Goal: Task Accomplishment & Management: Manage account settings

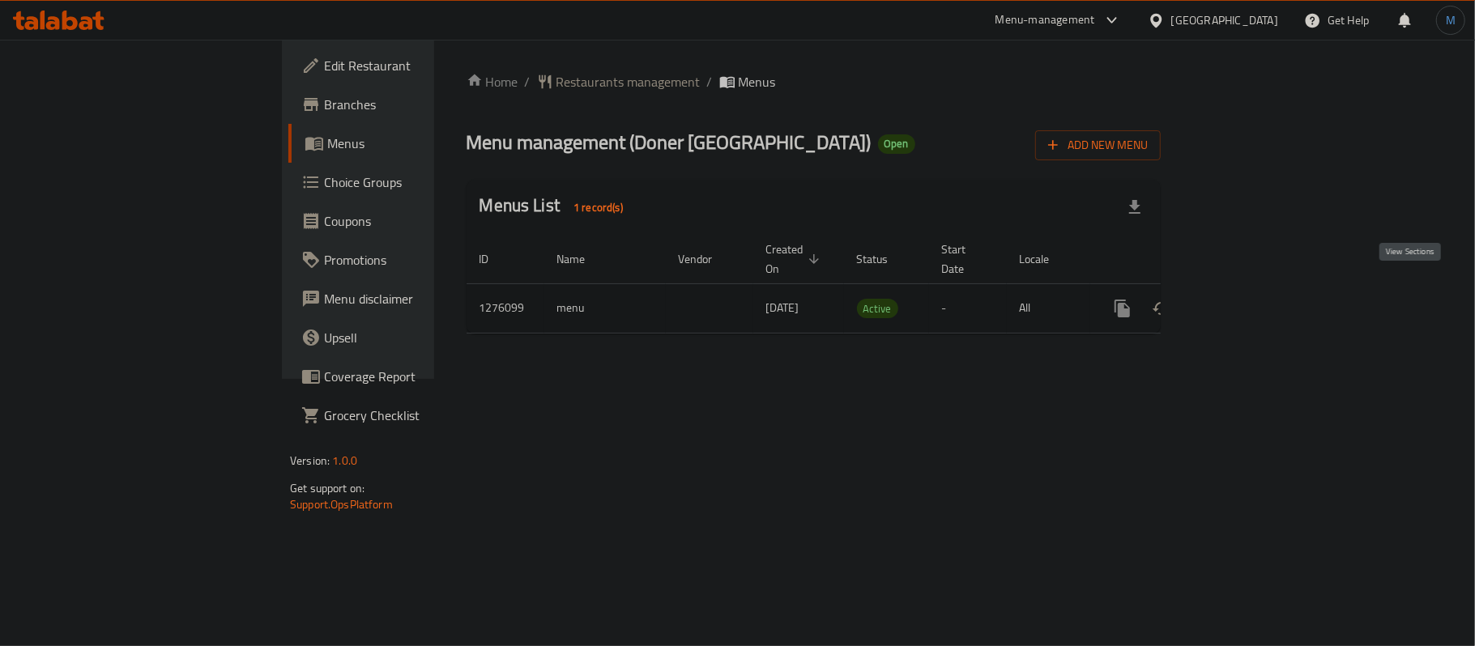
click at [1249, 299] on icon "enhanced table" at bounding box center [1239, 308] width 19 height 19
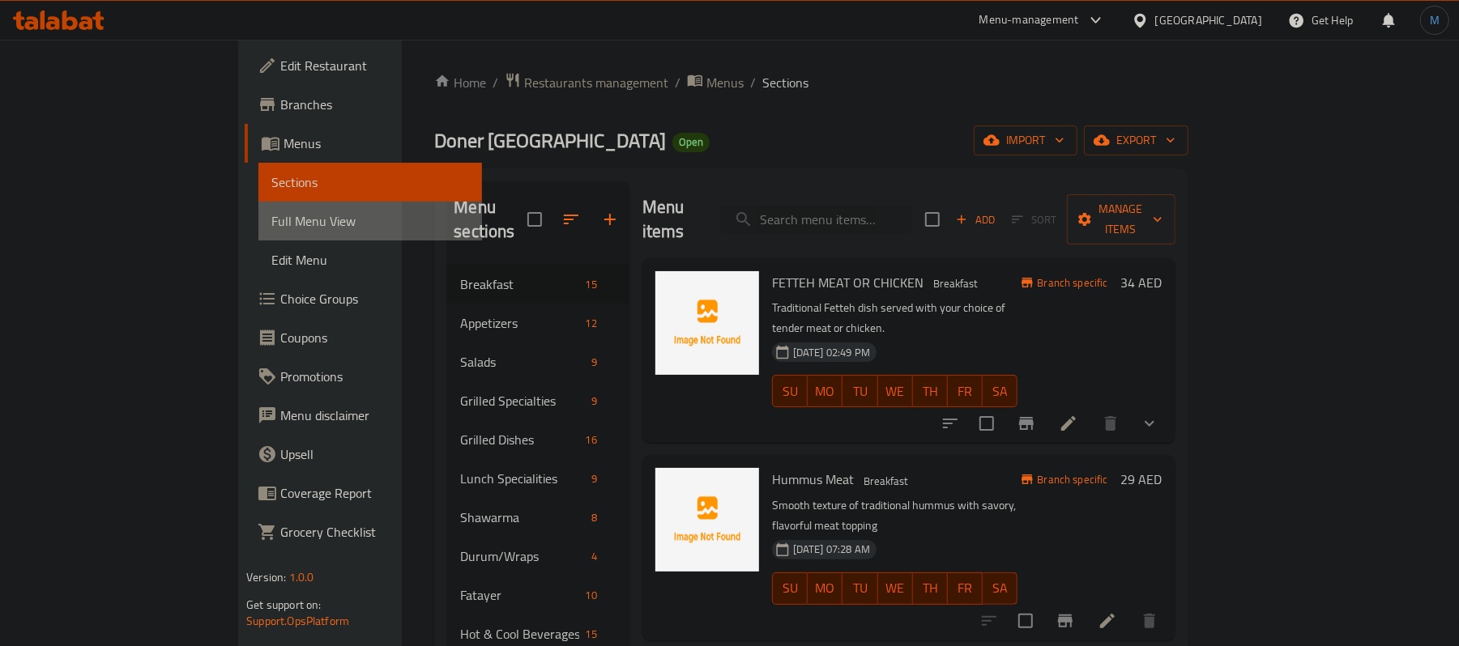
click at [271, 227] on span "Full Menu View" at bounding box center [370, 220] width 198 height 19
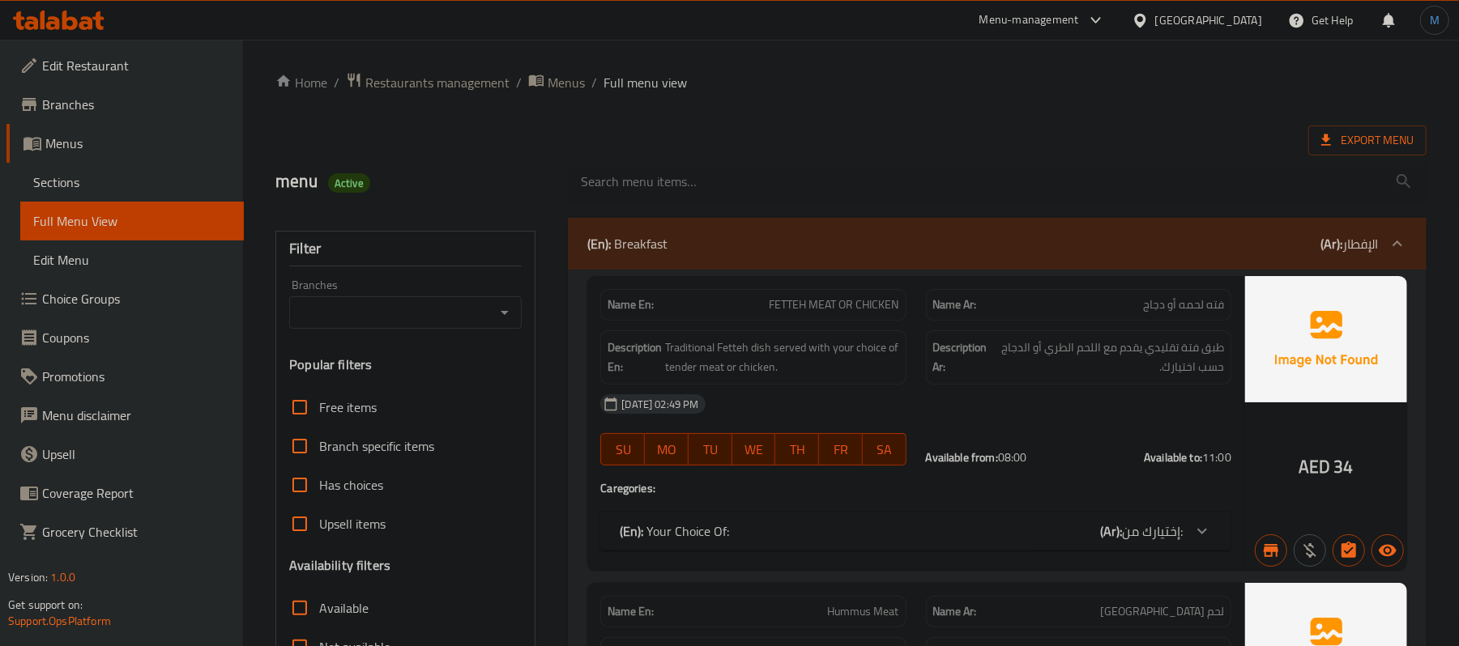
scroll to position [540, 0]
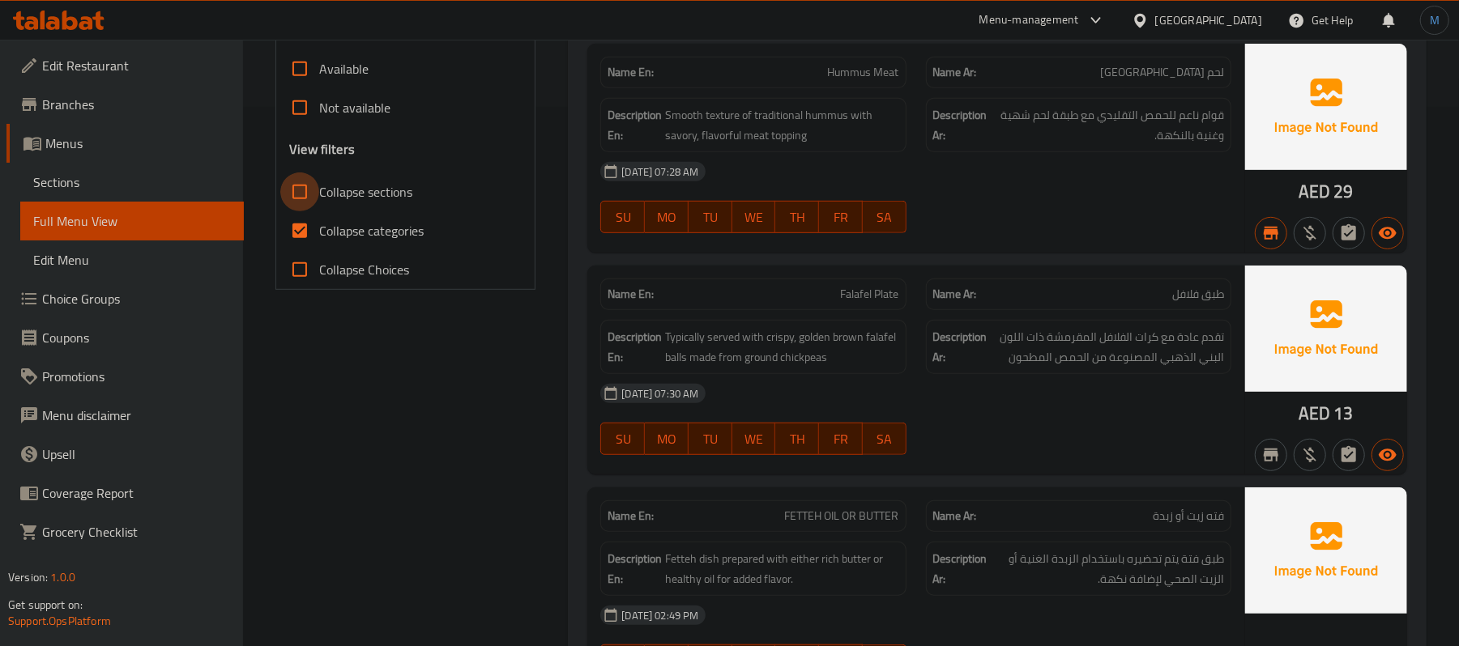
click at [315, 196] on input "Collapse sections" at bounding box center [299, 192] width 39 height 39
checkbox input "true"
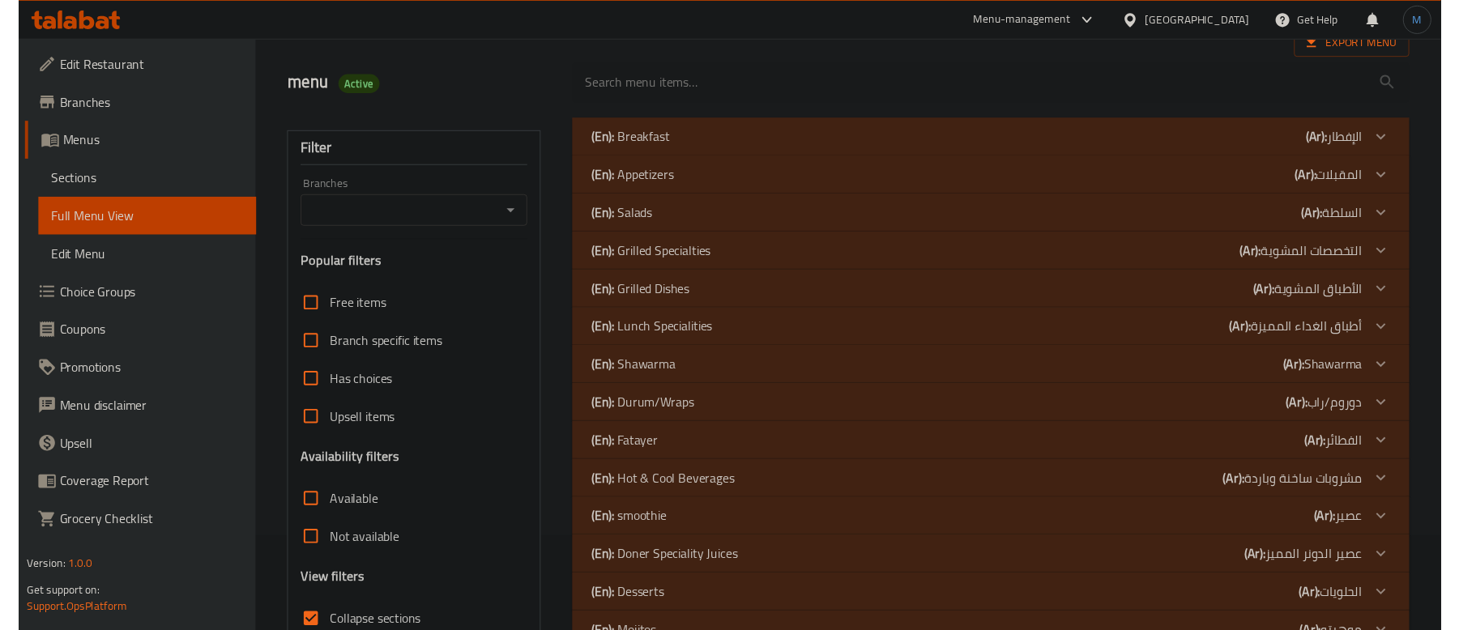
scroll to position [0, 0]
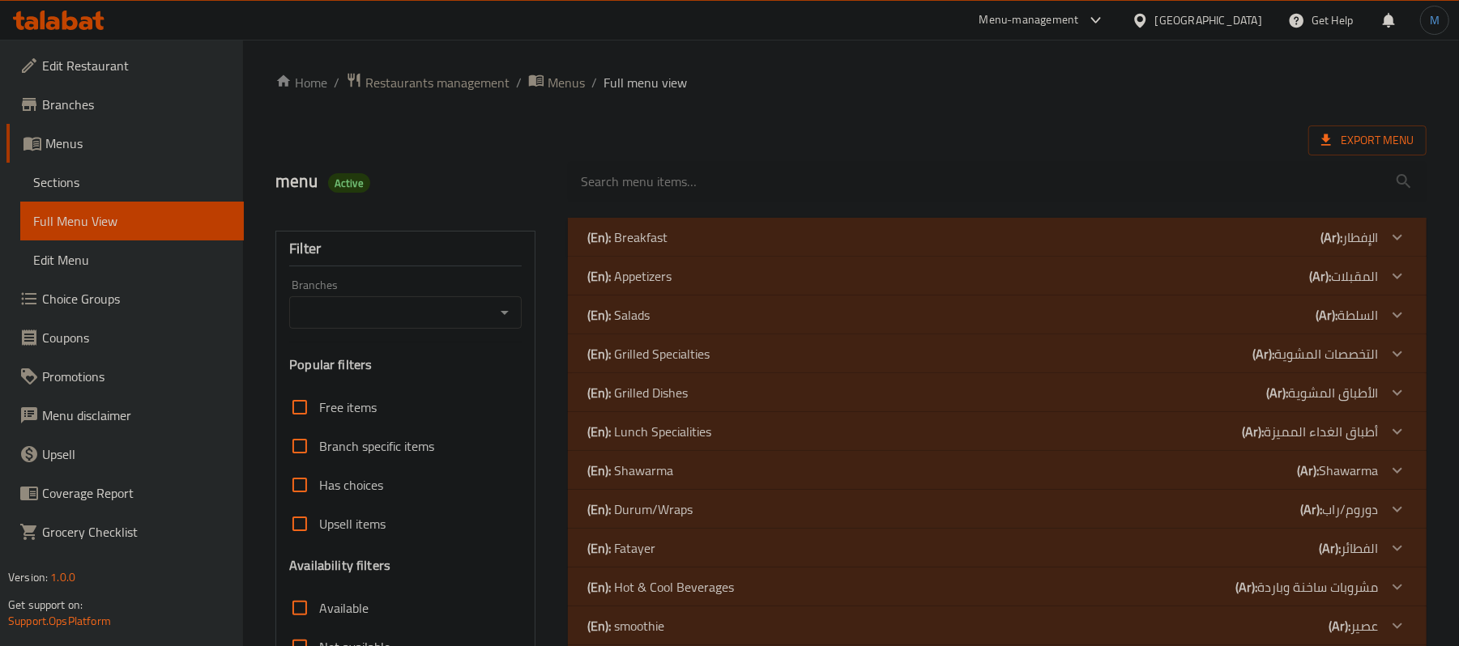
click at [706, 246] on div "(En): Breakfast (Ar): الإفطار" at bounding box center [982, 237] width 791 height 19
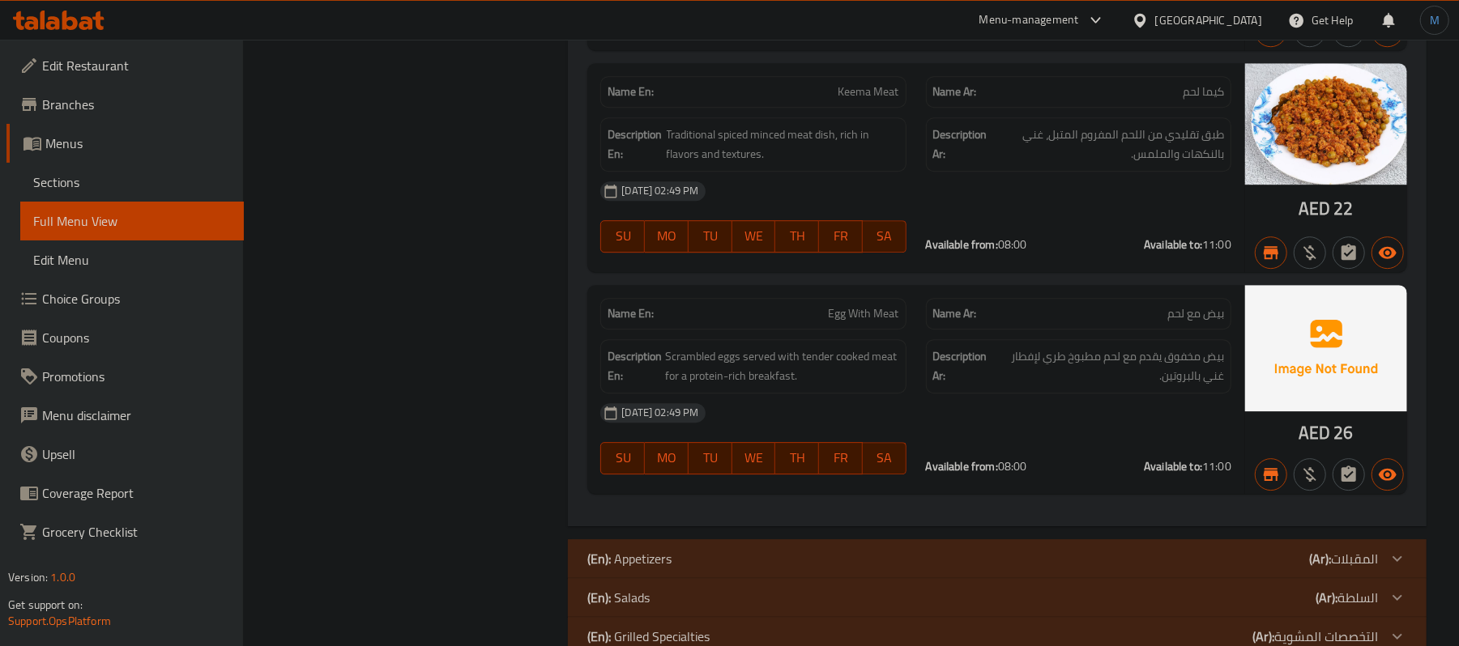
scroll to position [3124, 0]
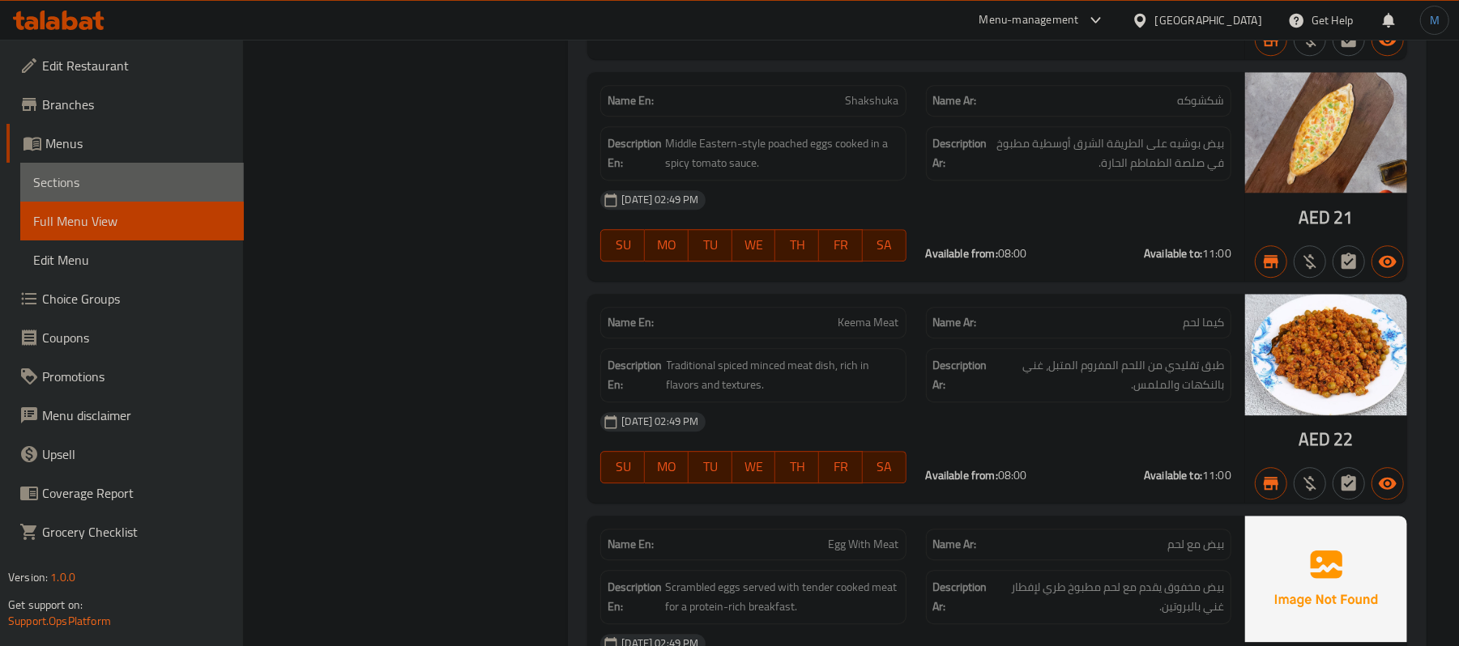
click at [86, 188] on span "Sections" at bounding box center [132, 182] width 198 height 19
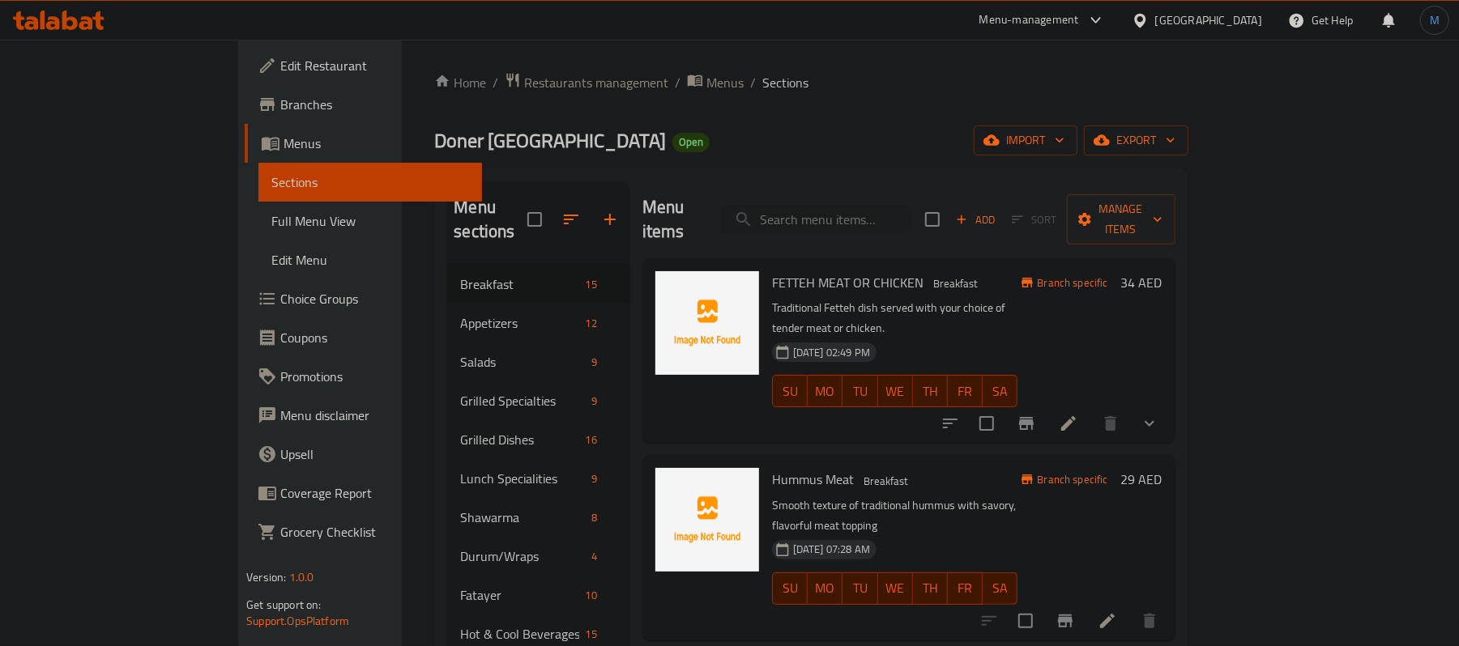
click at [949, 207] on input "checkbox" at bounding box center [932, 220] width 34 height 34
checkbox input "true"
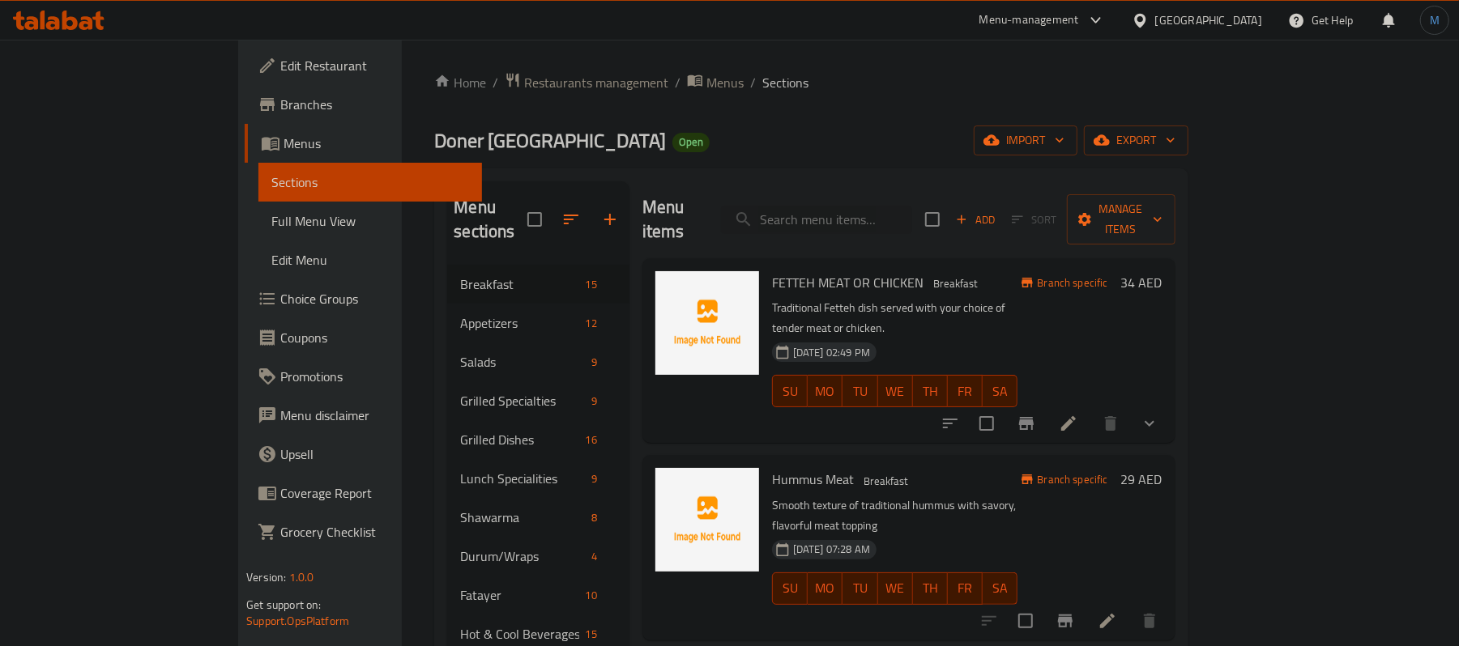
checkbox input "true"
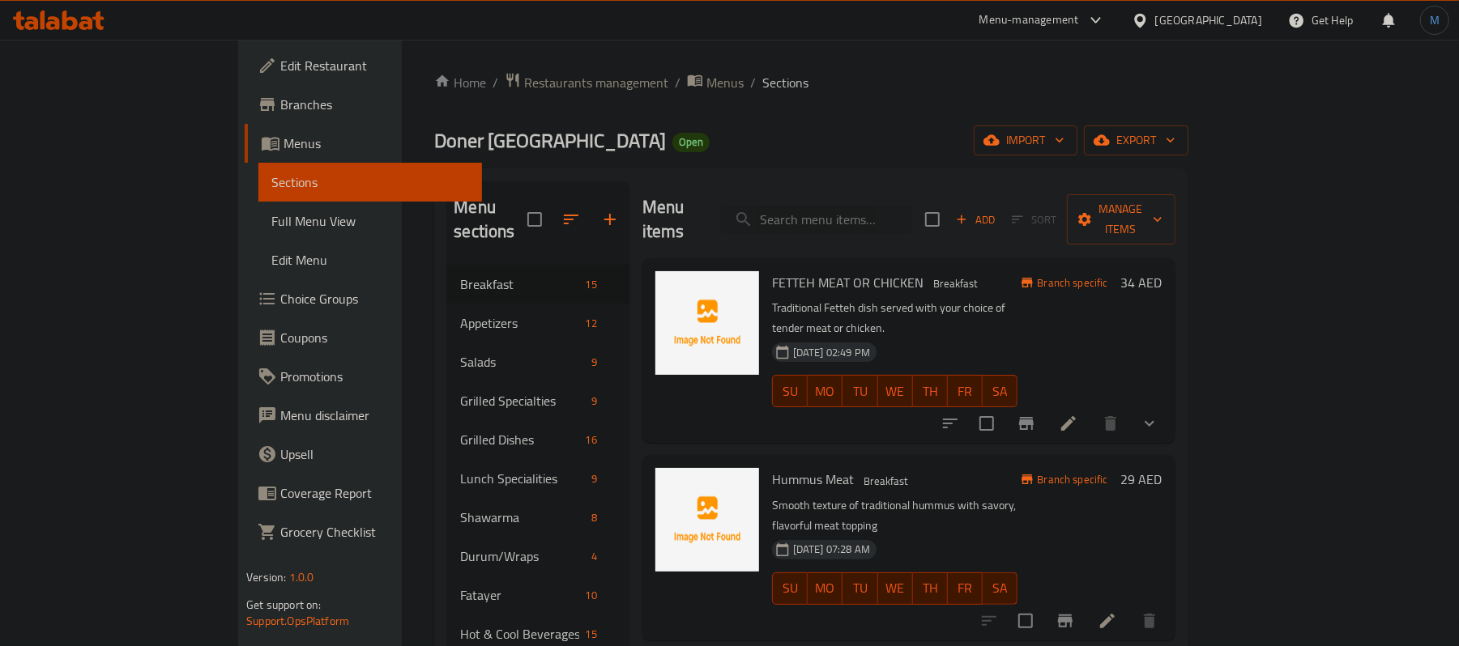
checkbox input "true"
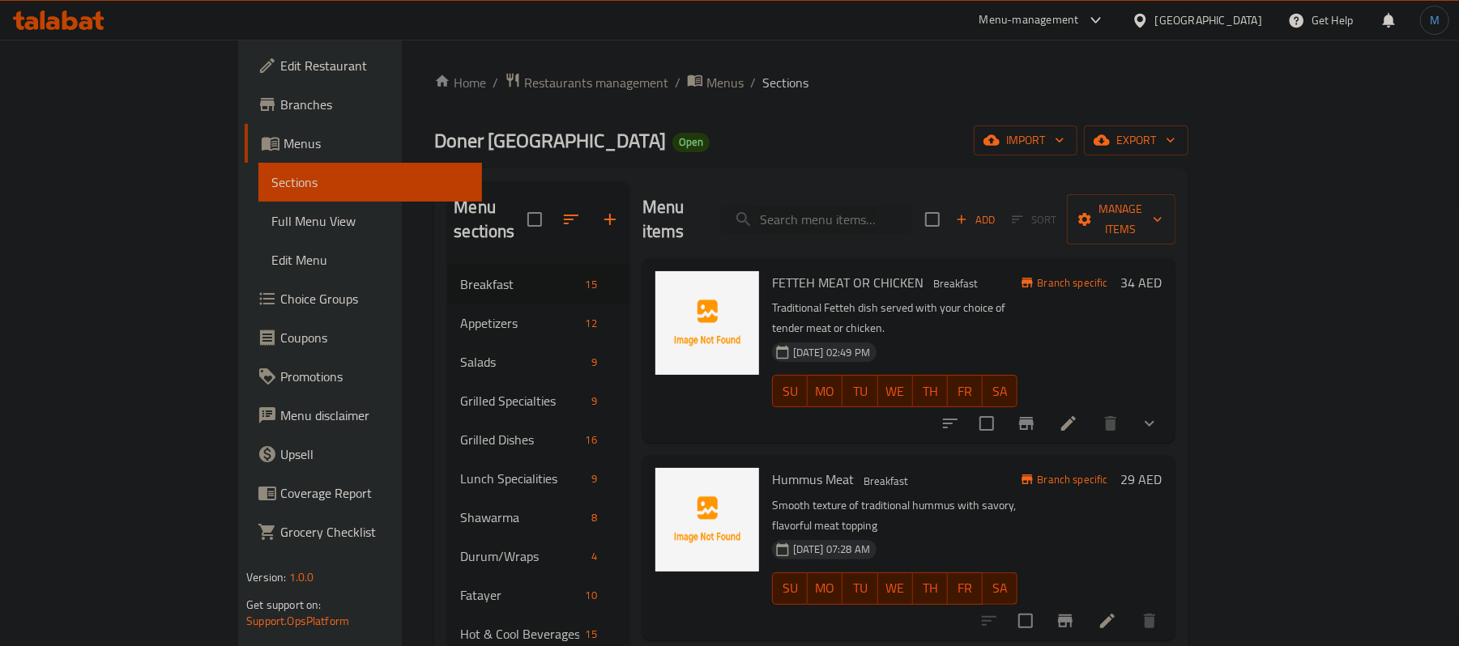
checkbox input "true"
click at [1162, 199] on span "Manage items" at bounding box center [1121, 219] width 83 height 41
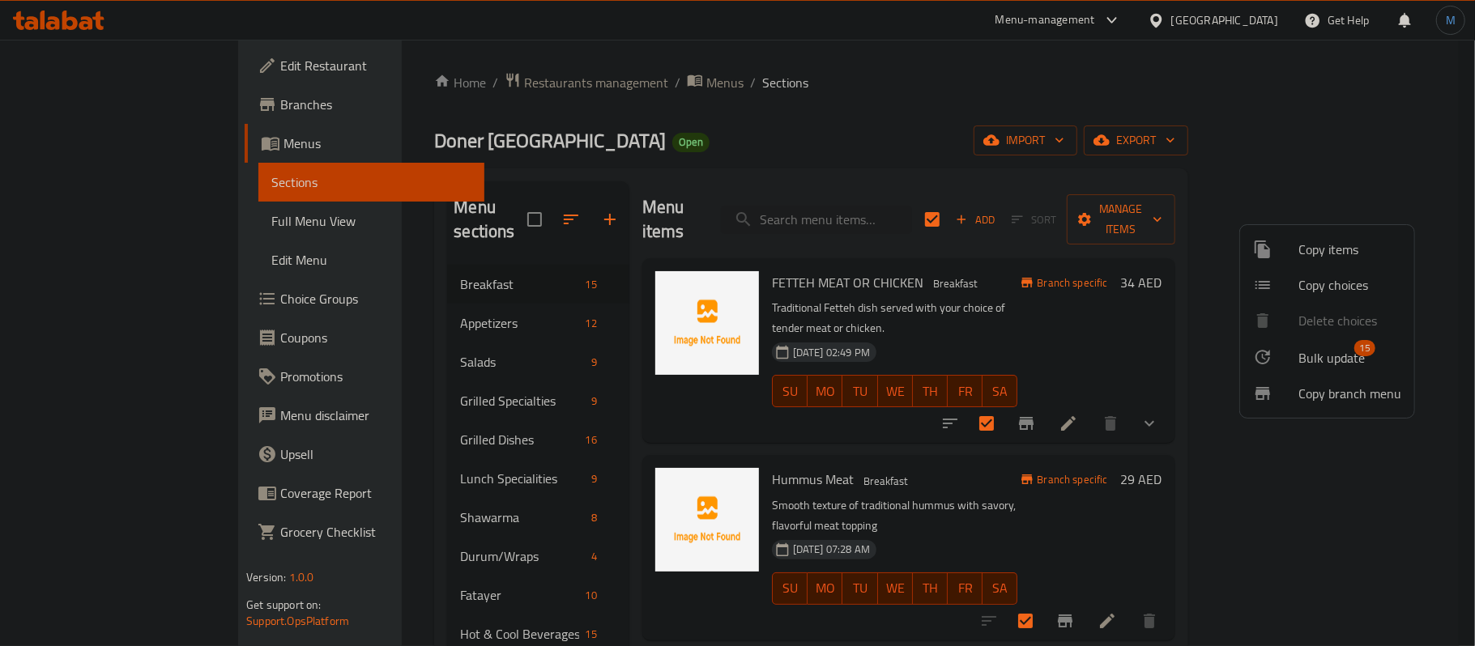
click at [1326, 348] on span "Bulk update" at bounding box center [1332, 357] width 66 height 19
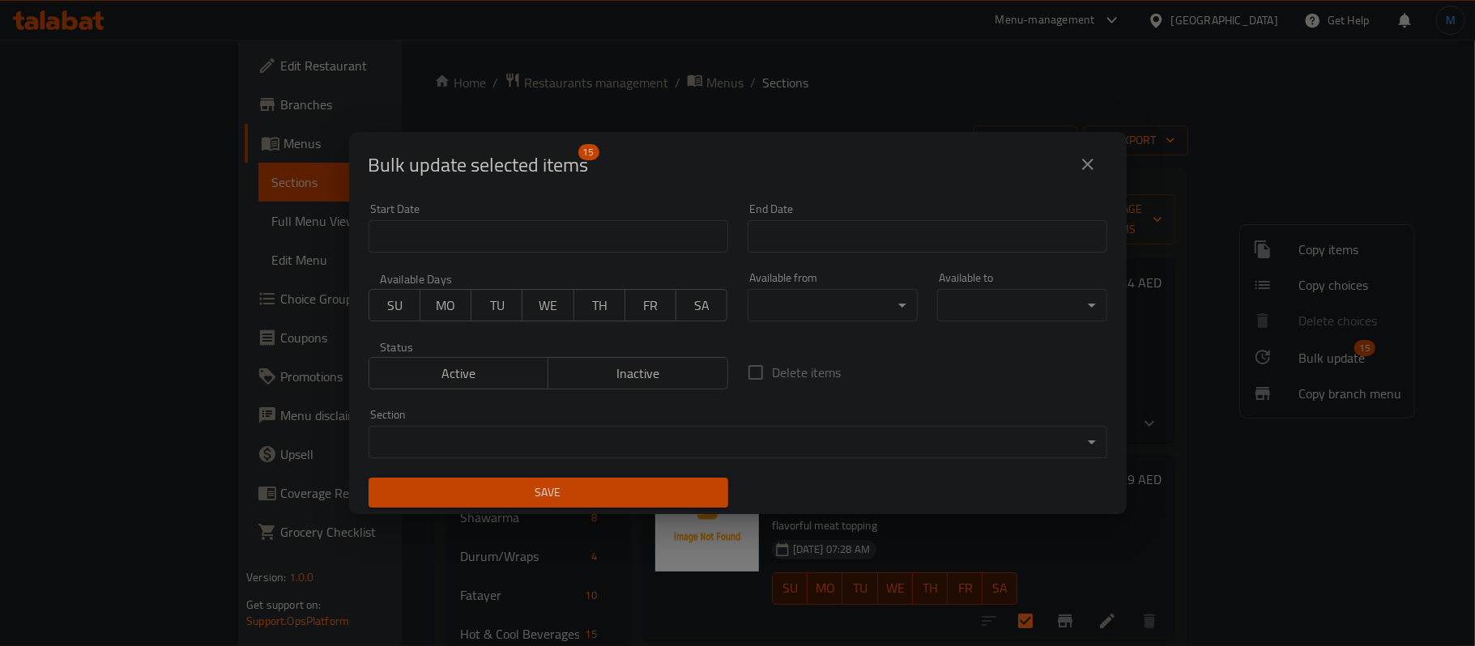
click at [992, 312] on body "​ Menu-management [GEOGRAPHIC_DATA] Get Help M Edit Restaurant Branches Menus S…" at bounding box center [737, 343] width 1475 height 607
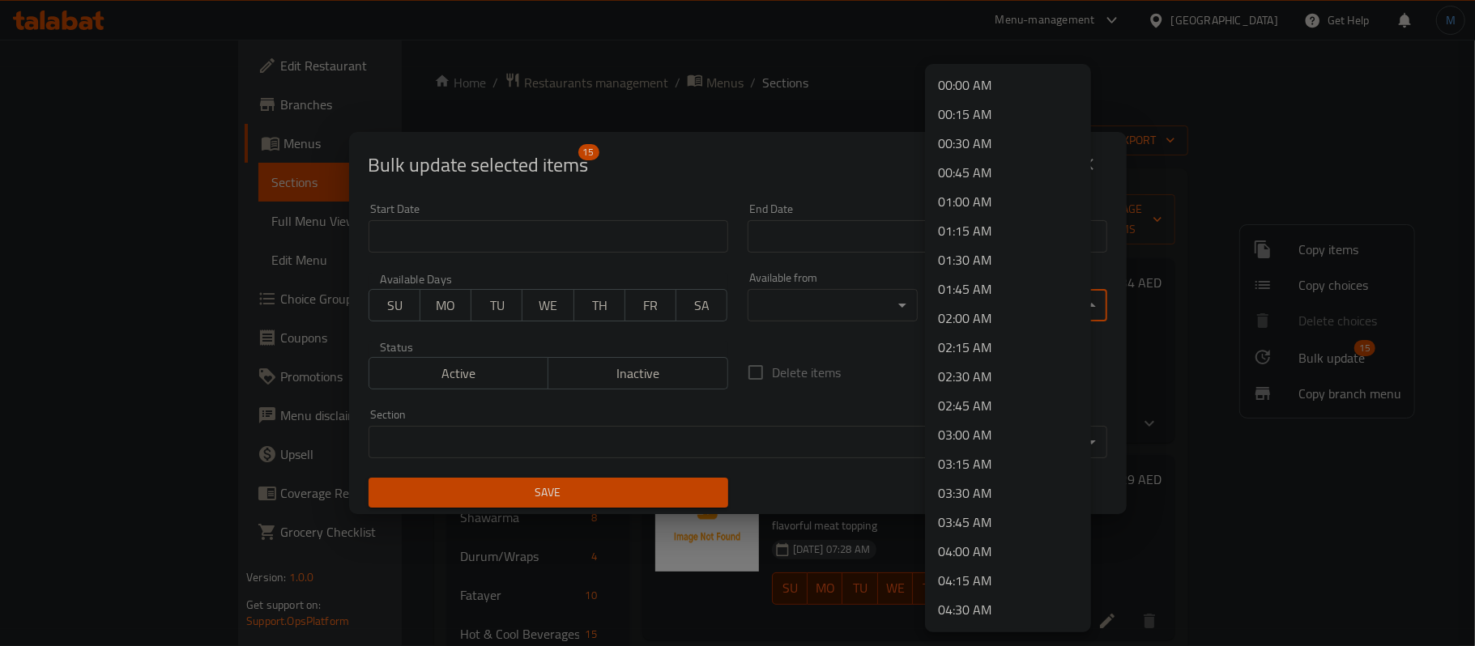
click at [804, 311] on div at bounding box center [737, 323] width 1475 height 646
click at [979, 316] on body "​ Menu-management [GEOGRAPHIC_DATA] Get Help M Edit Restaurant Branches Menus S…" at bounding box center [737, 343] width 1475 height 607
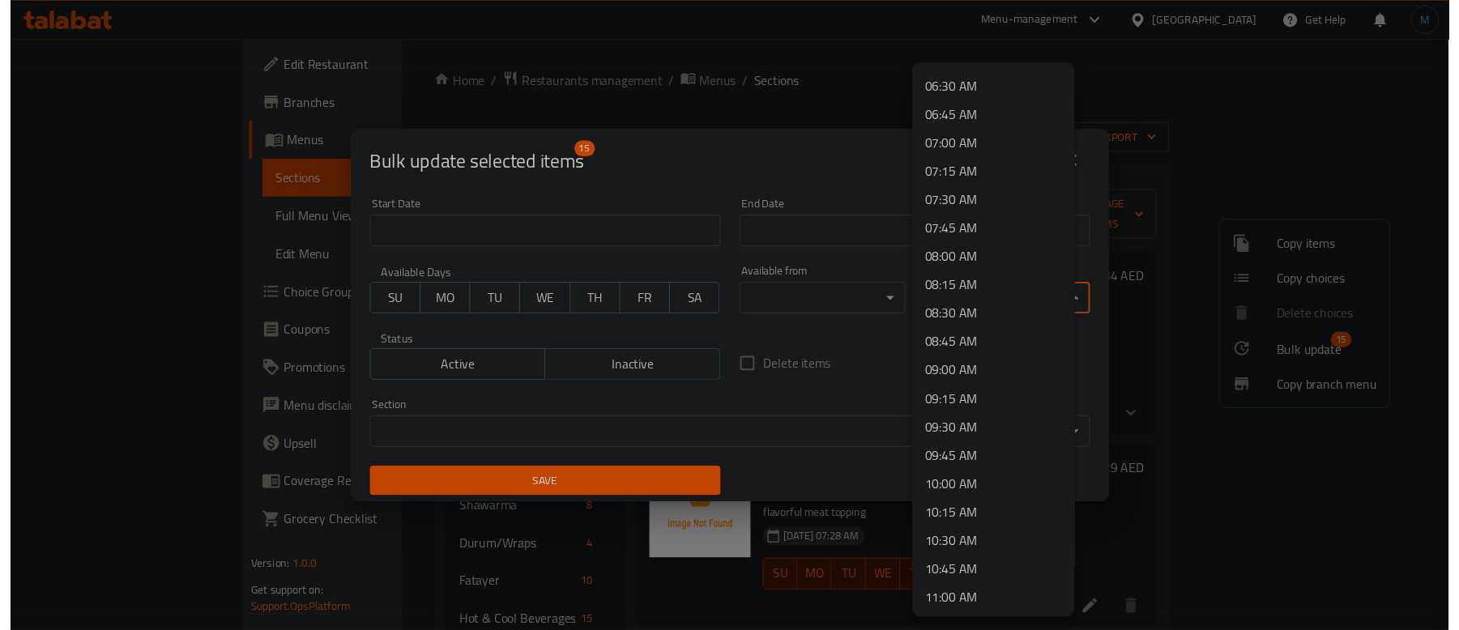
scroll to position [864, 0]
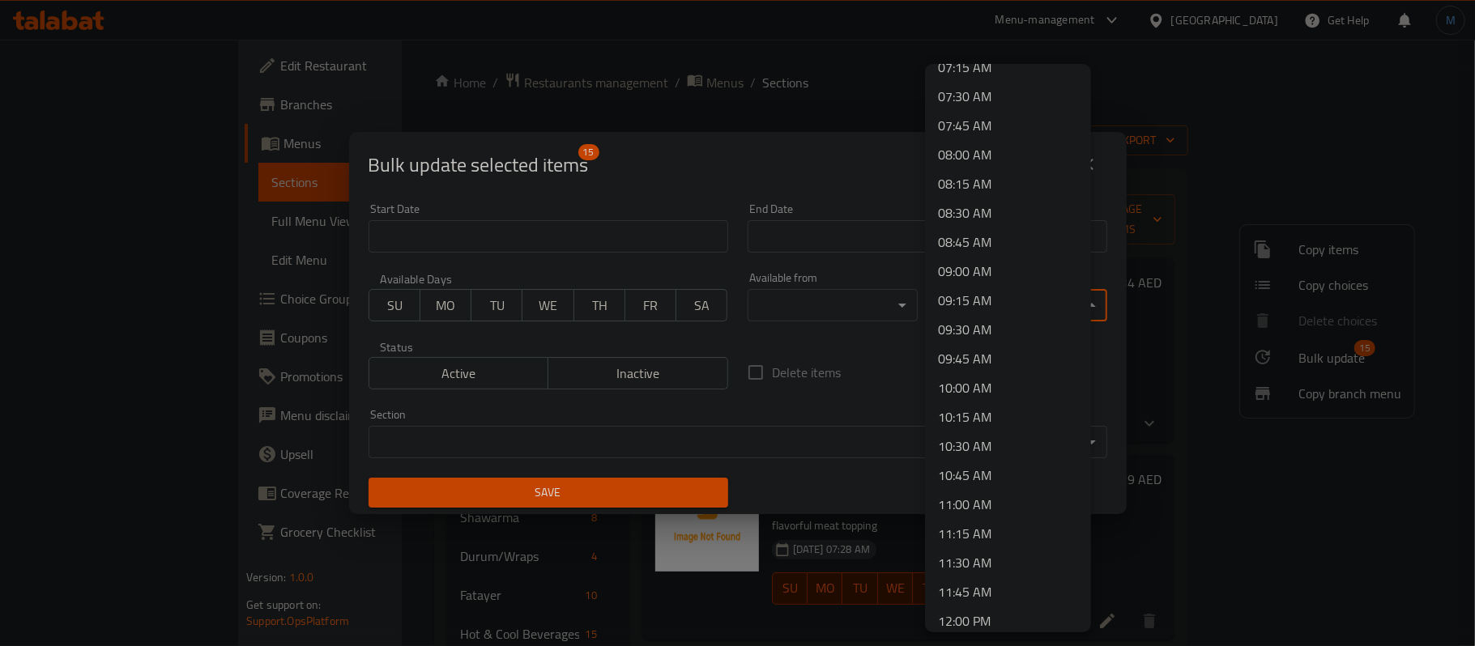
click at [974, 554] on li "11:30 AM" at bounding box center [1008, 562] width 166 height 29
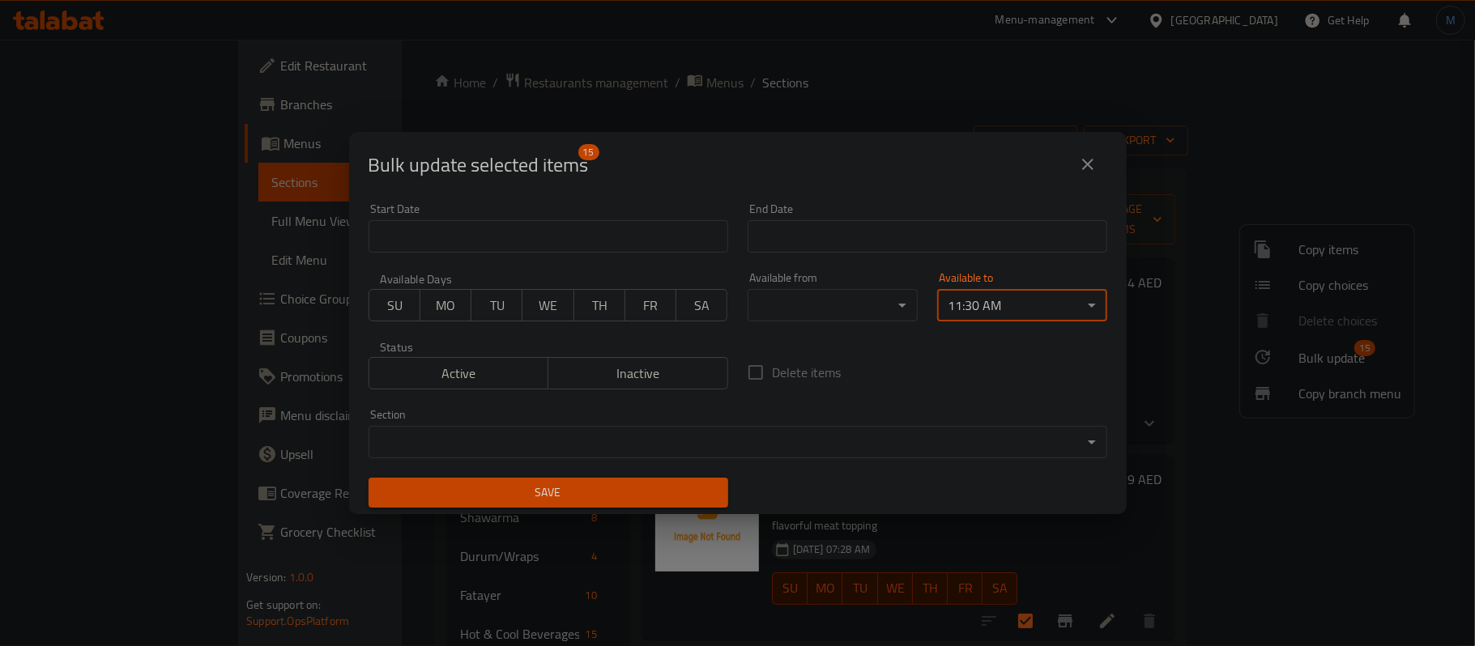
click at [682, 481] on button "Save" at bounding box center [549, 493] width 360 height 30
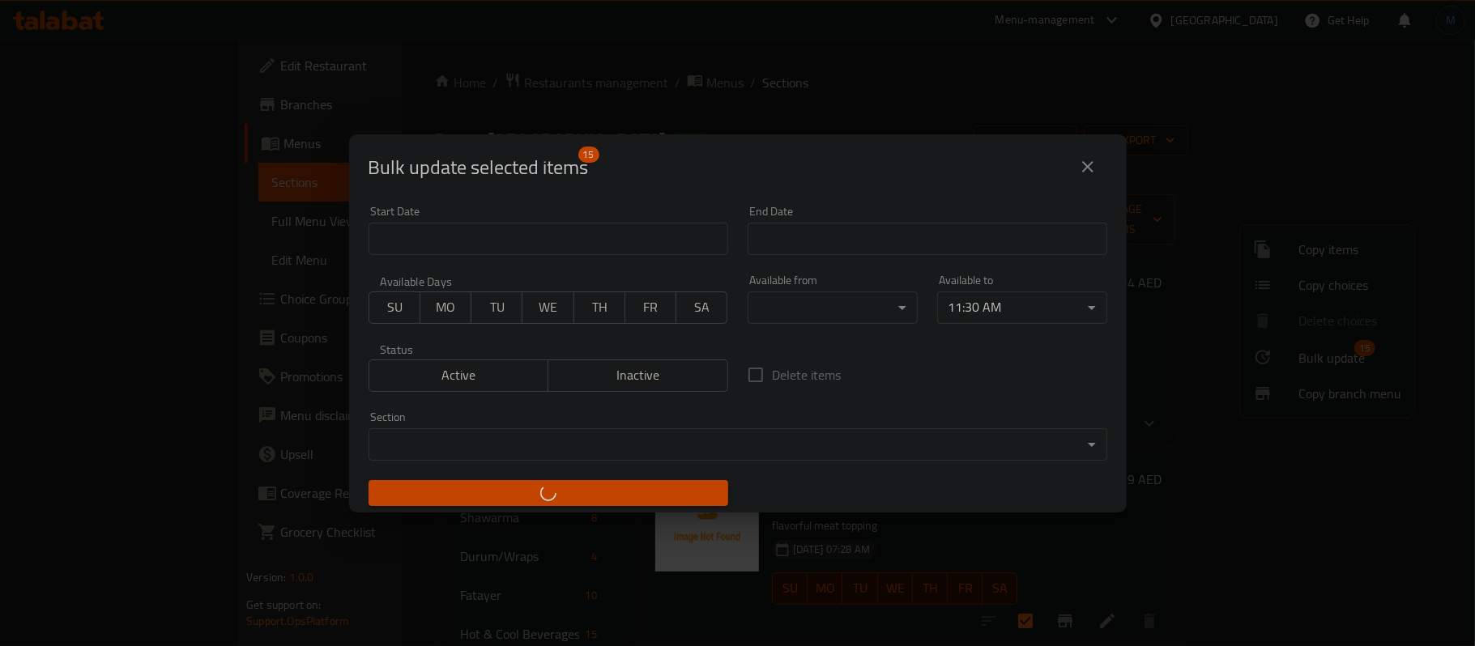
checkbox input "false"
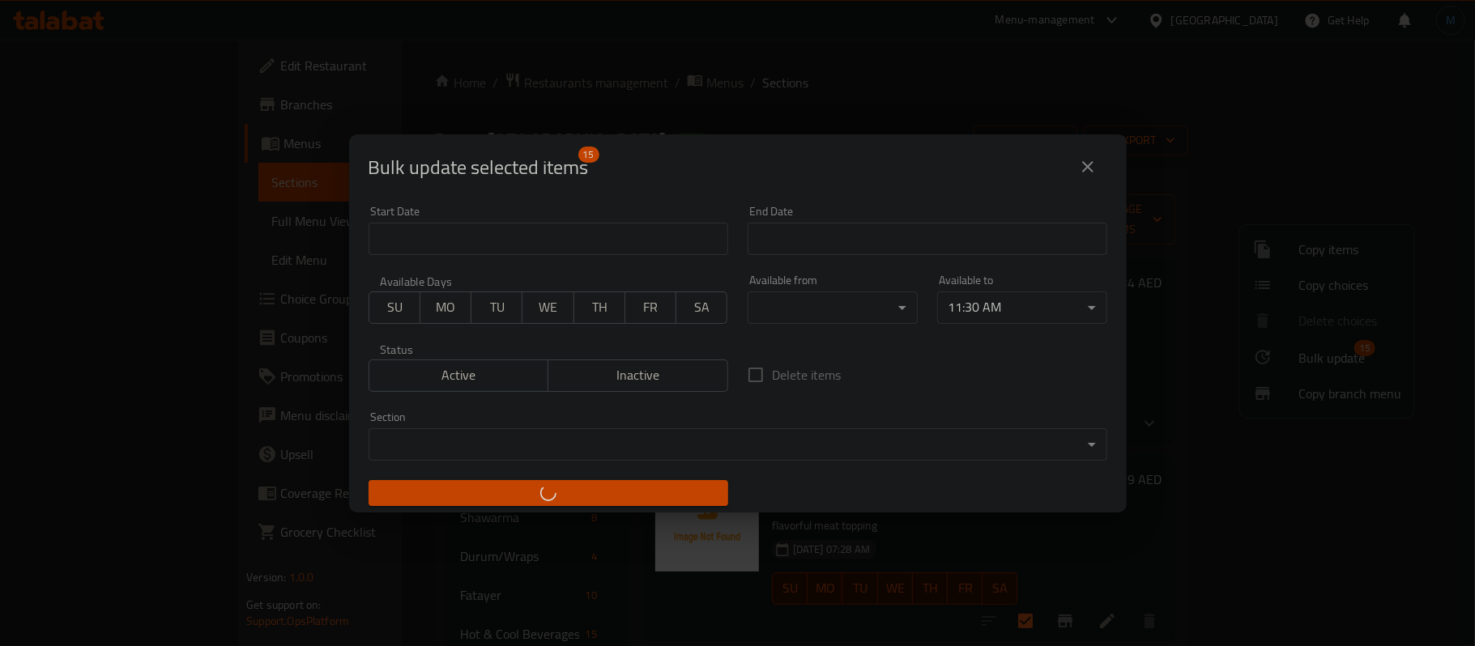
checkbox input "false"
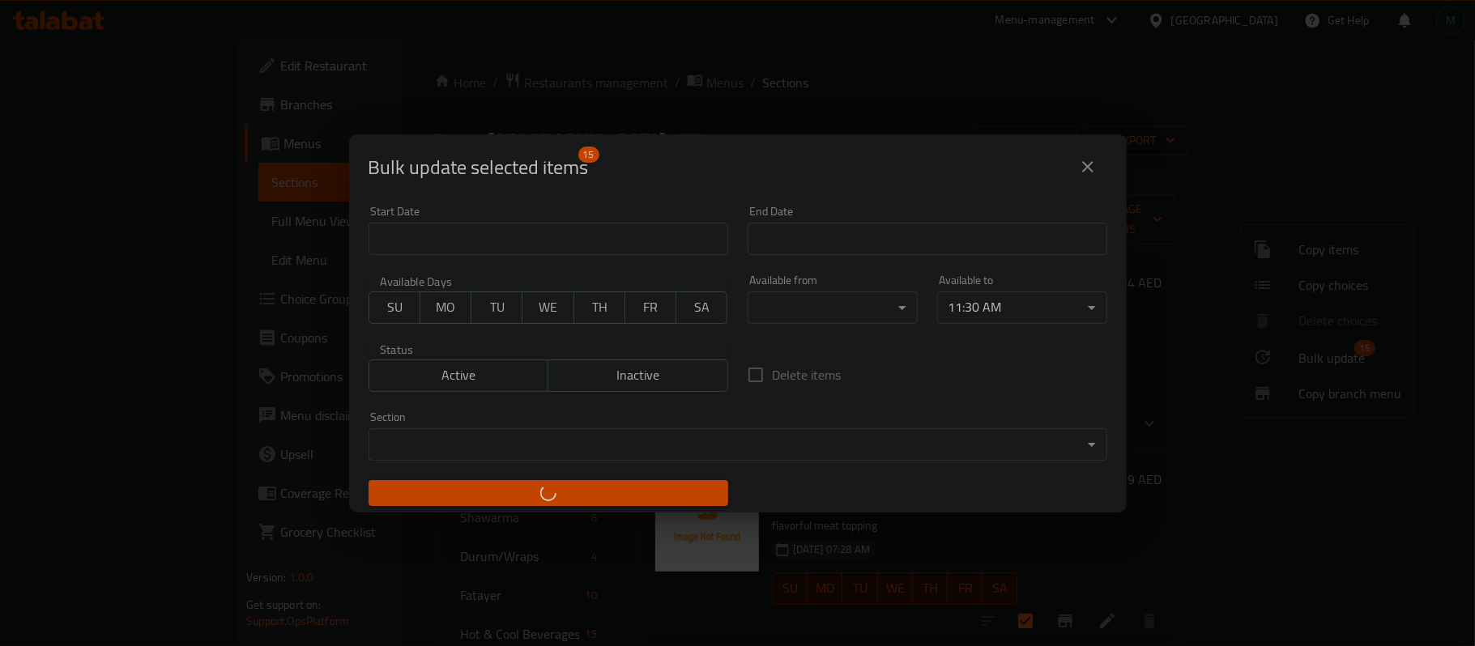
checkbox input "false"
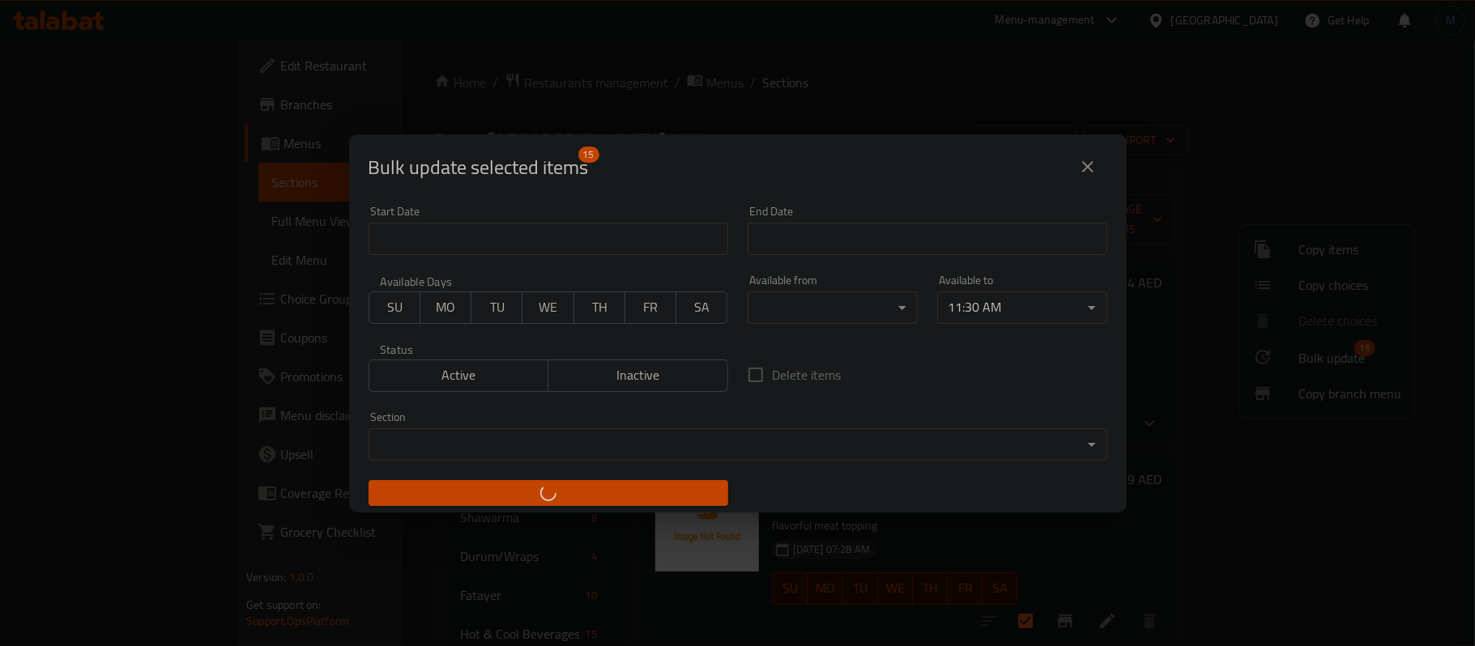
checkbox input "false"
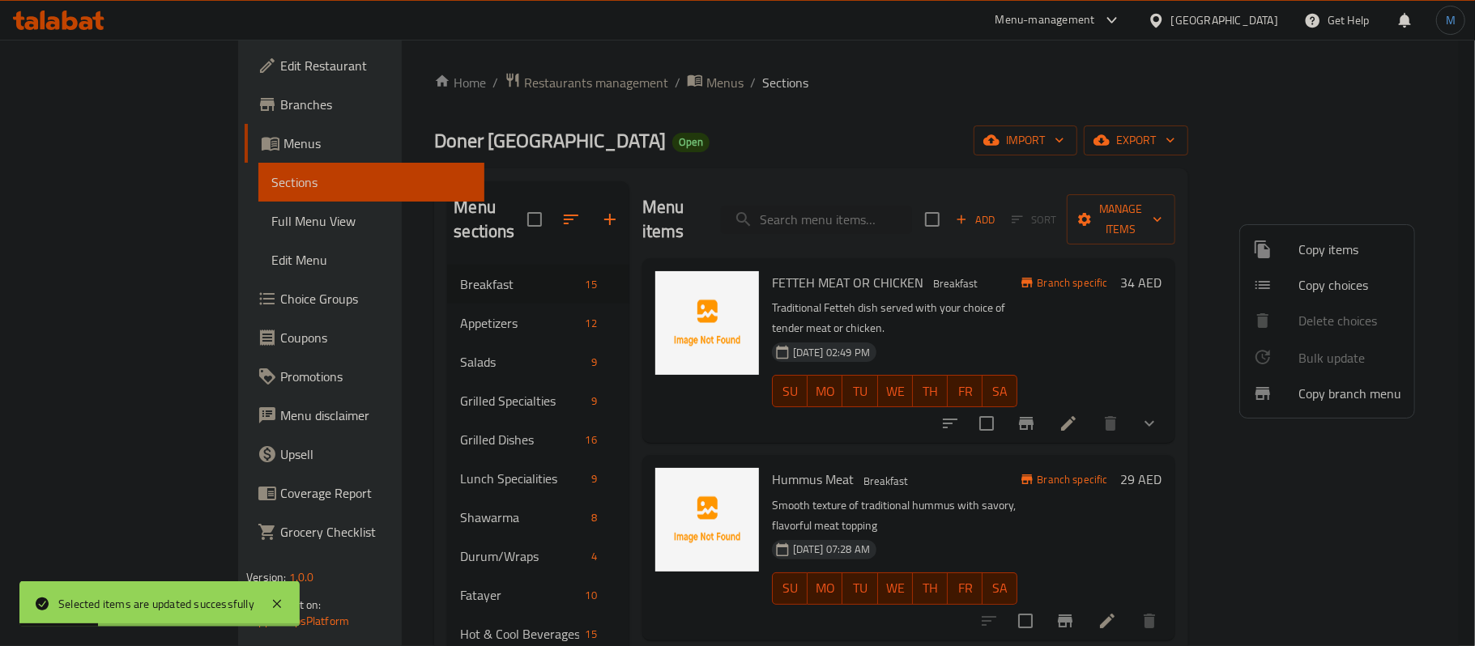
click at [130, 225] on div at bounding box center [737, 323] width 1475 height 646
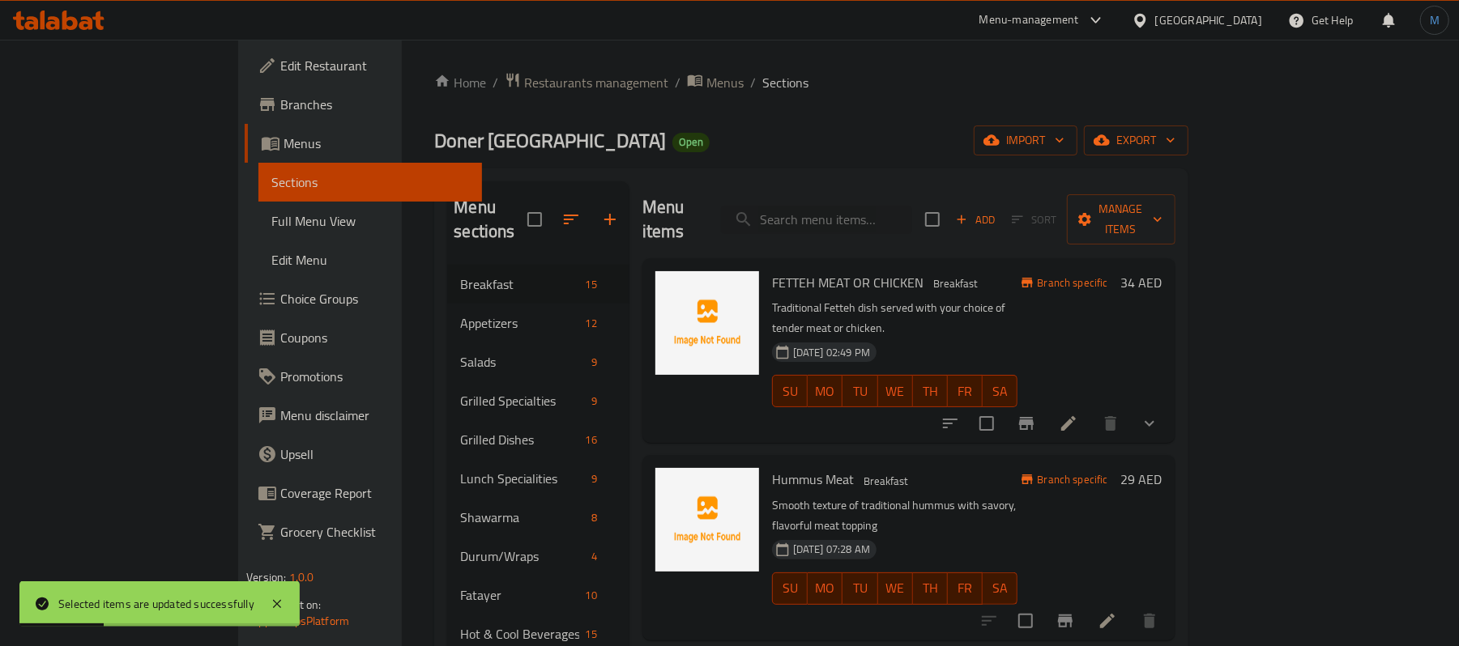
click at [271, 225] on span "Full Menu View" at bounding box center [370, 220] width 198 height 19
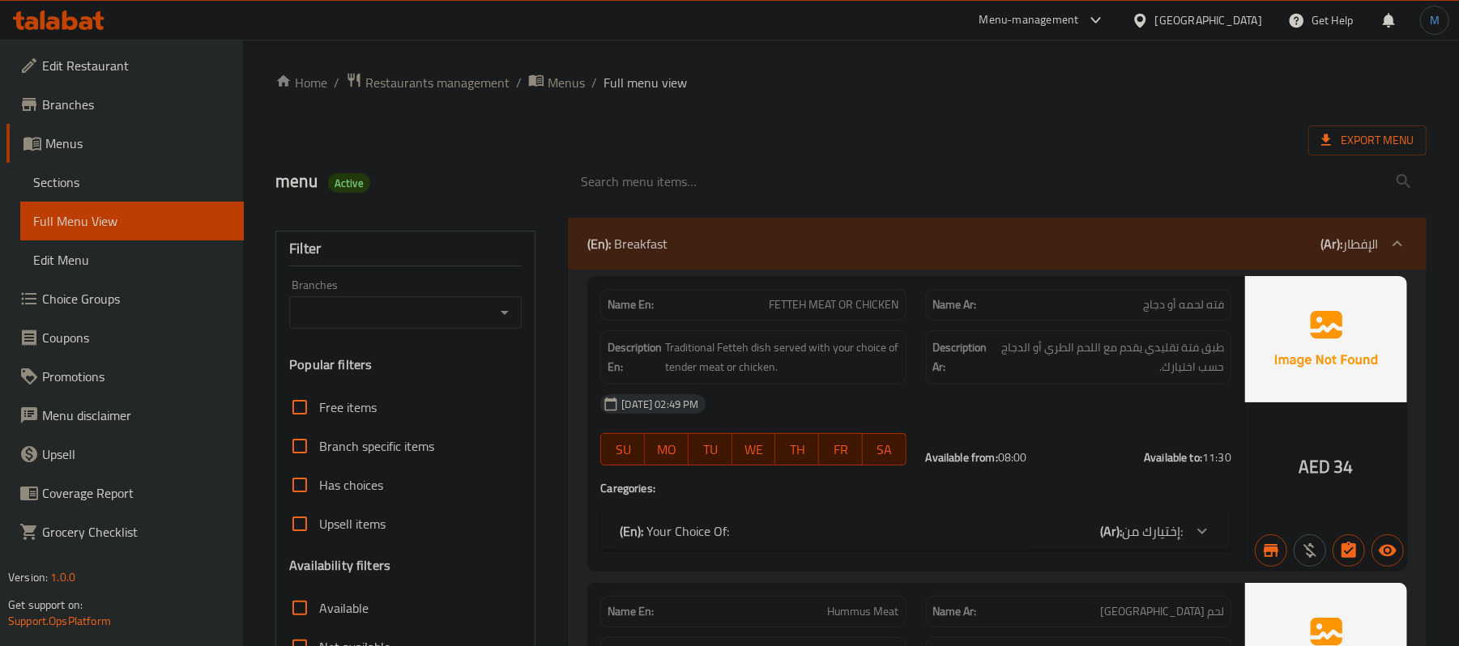
click at [1098, 382] on div "Description Ar: طبق فتة تقليدي يقدم مع اللحم الطري أو الدجاج حسب اختيارك." at bounding box center [1078, 358] width 305 height 54
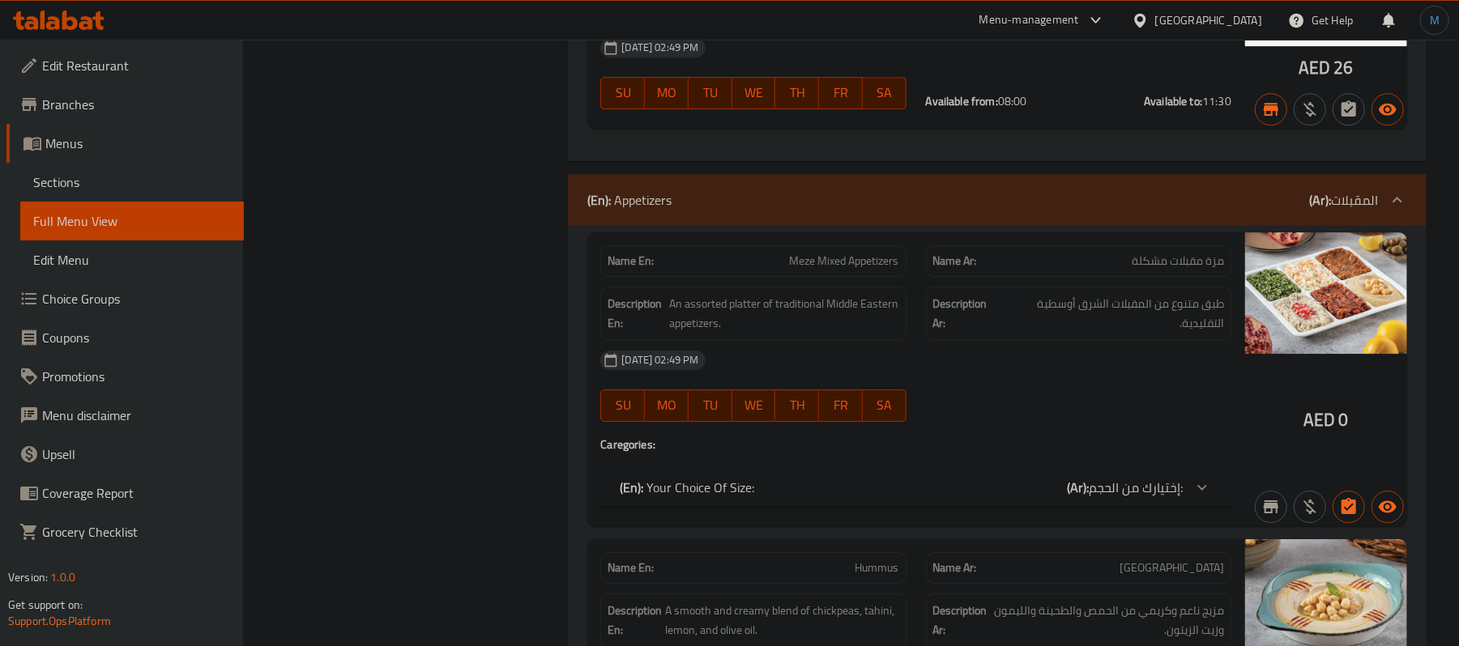
scroll to position [3646, 0]
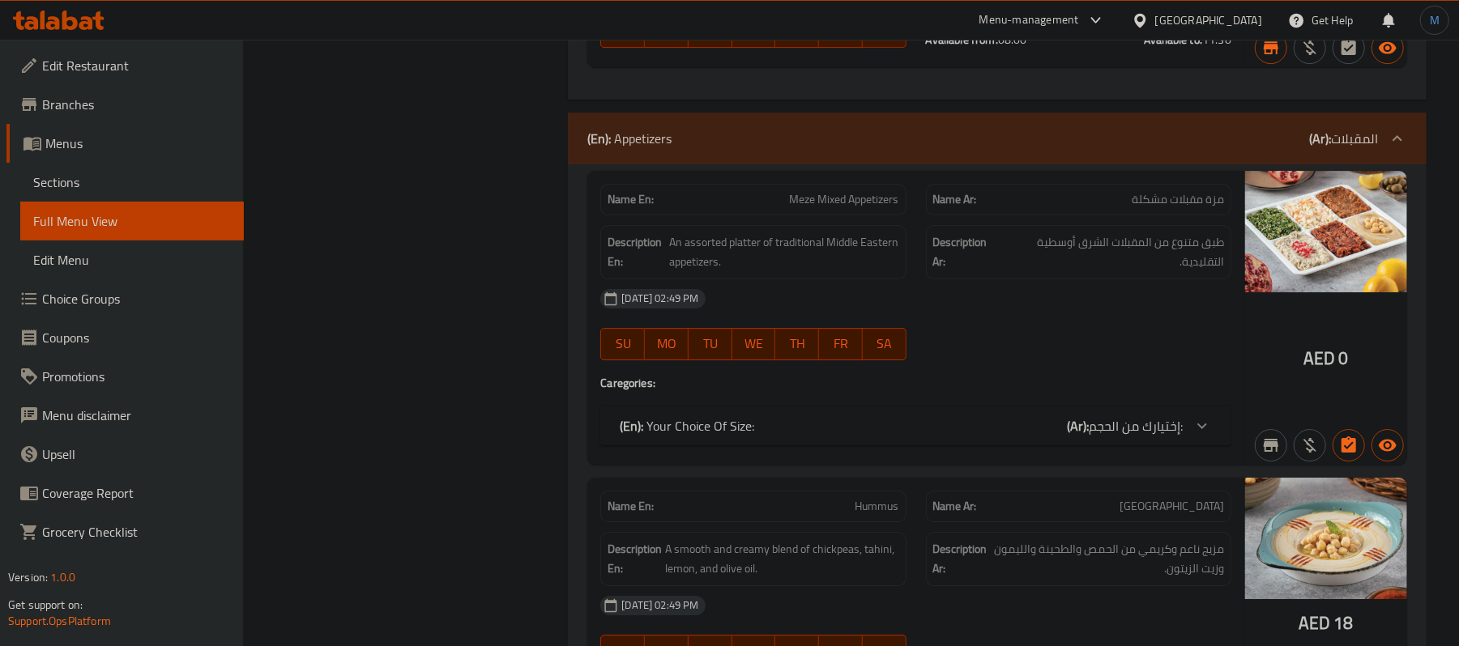
scroll to position [3430, 0]
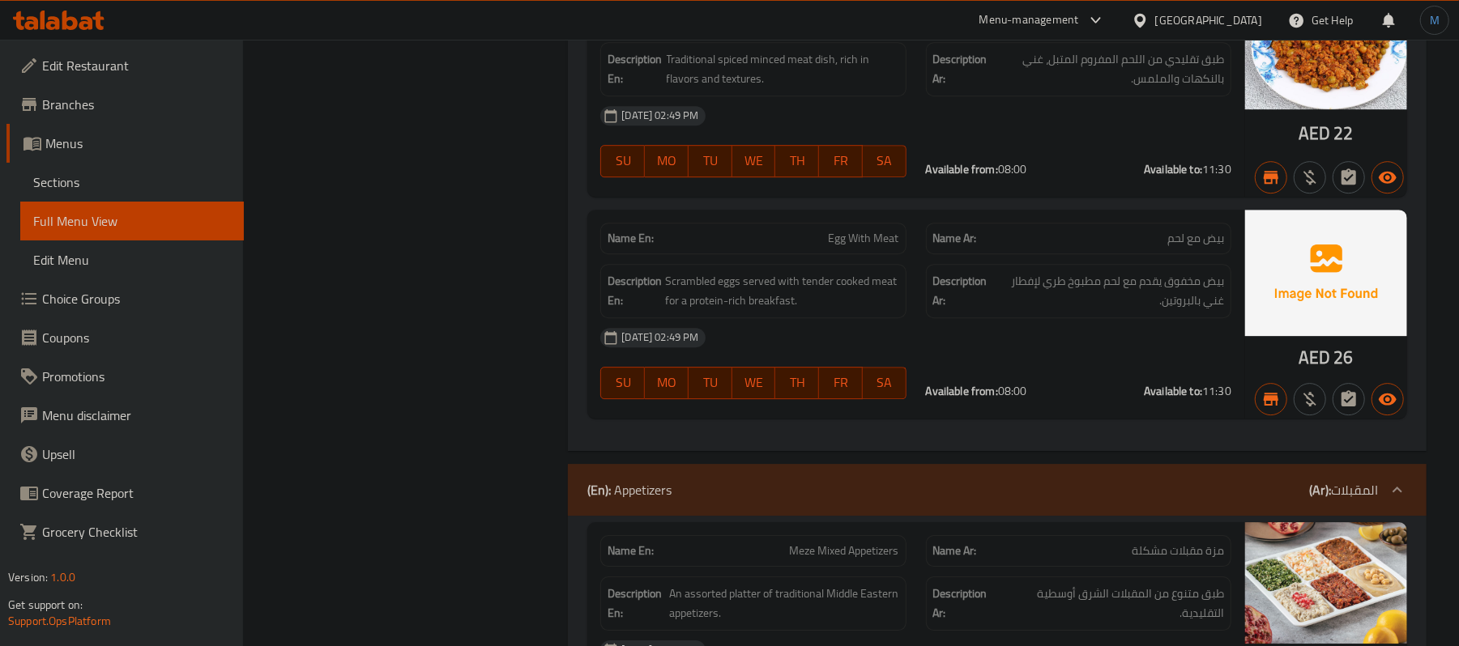
click at [1278, 516] on div "(En): Appetizers (Ar): المقبلات" at bounding box center [997, 490] width 859 height 52
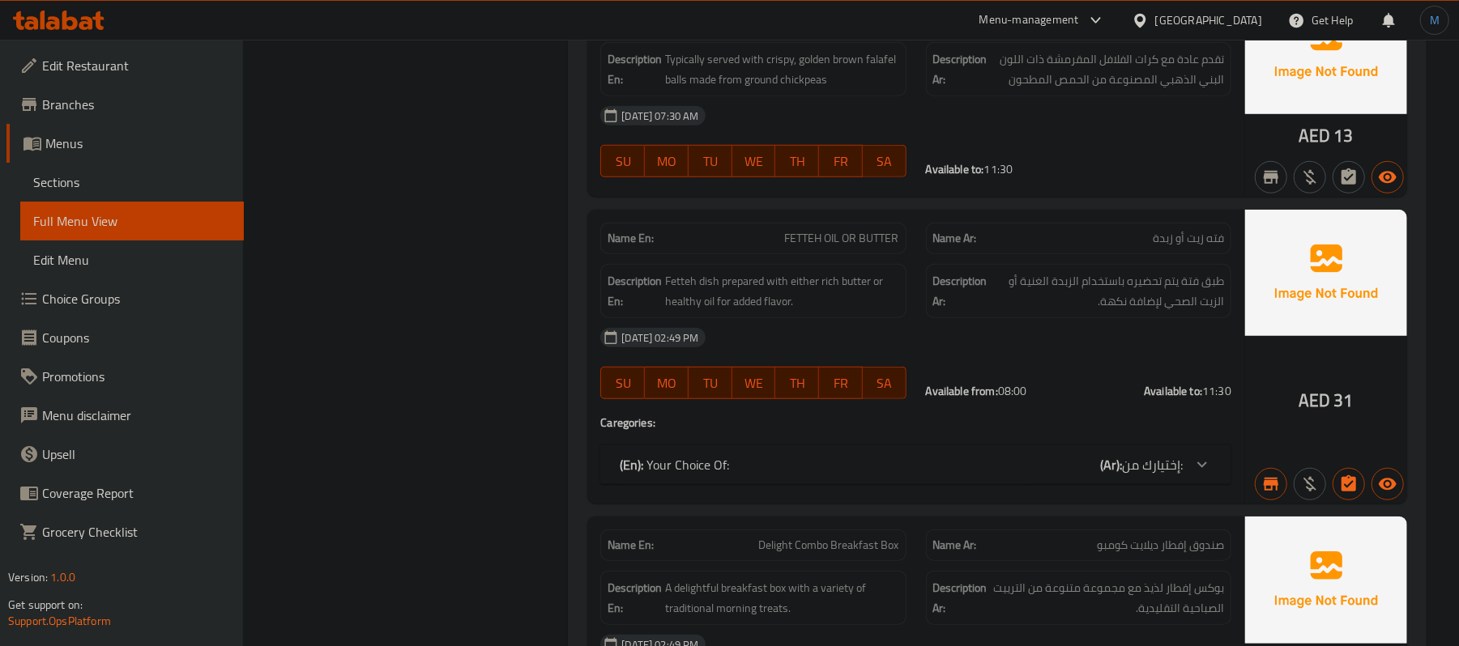
scroll to position [622, 0]
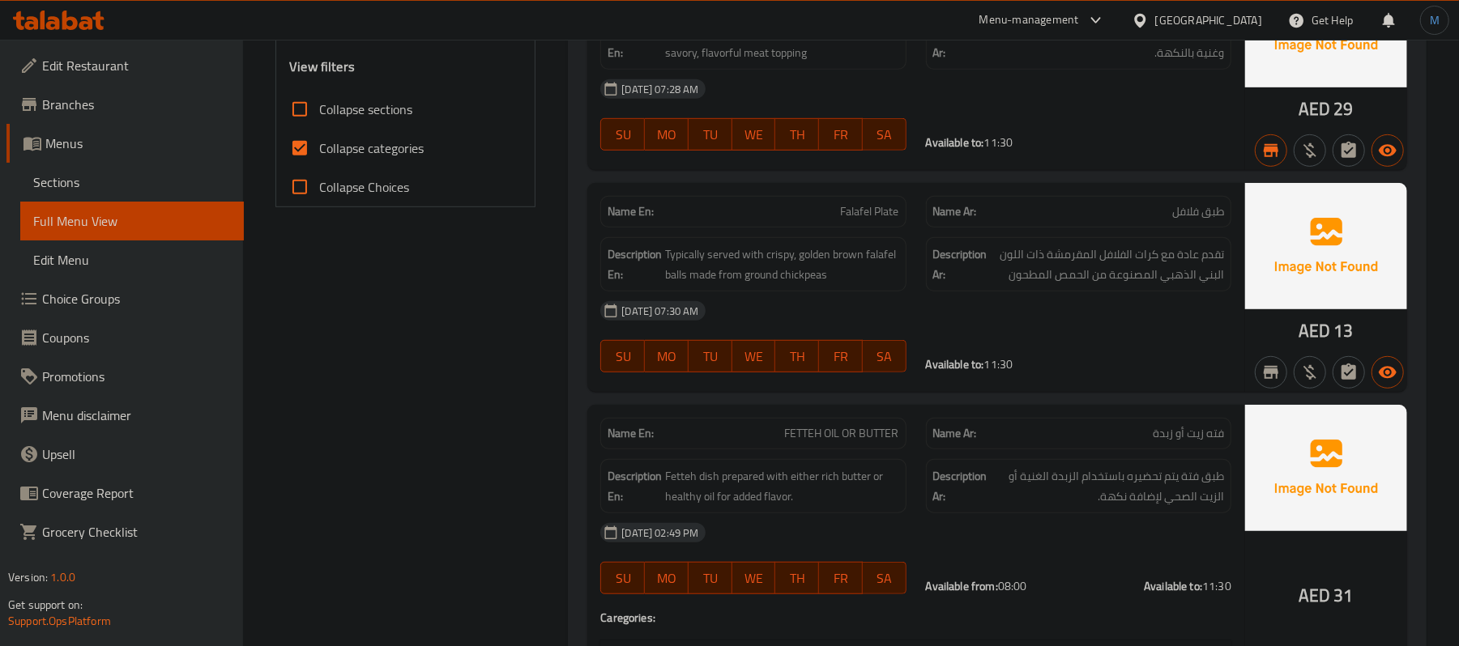
click at [73, 33] on div at bounding box center [58, 20] width 117 height 32
click at [79, 23] on icon at bounding box center [59, 20] width 92 height 19
